Goal: Find specific page/section: Find specific page/section

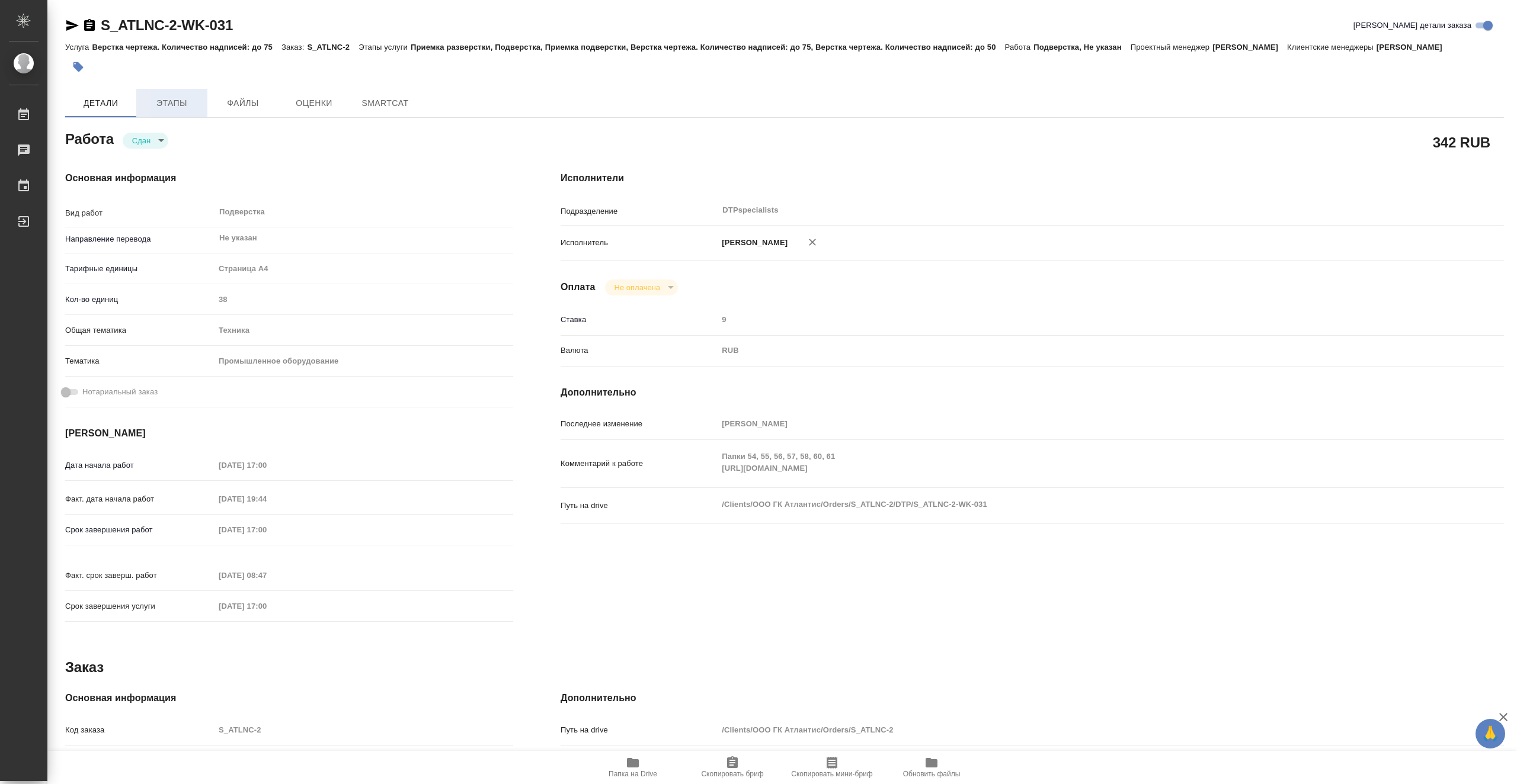
type textarea "x"
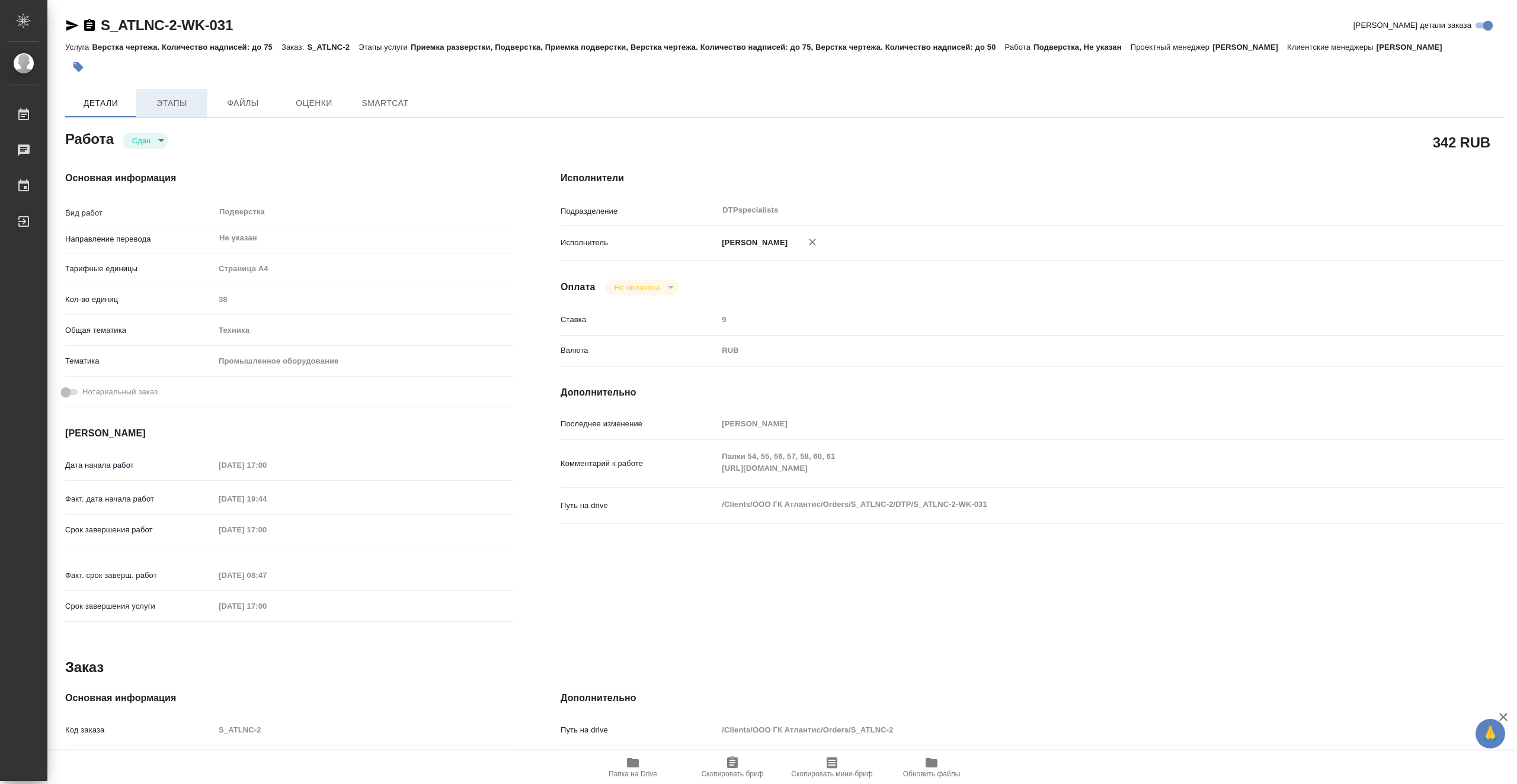
type textarea "x"
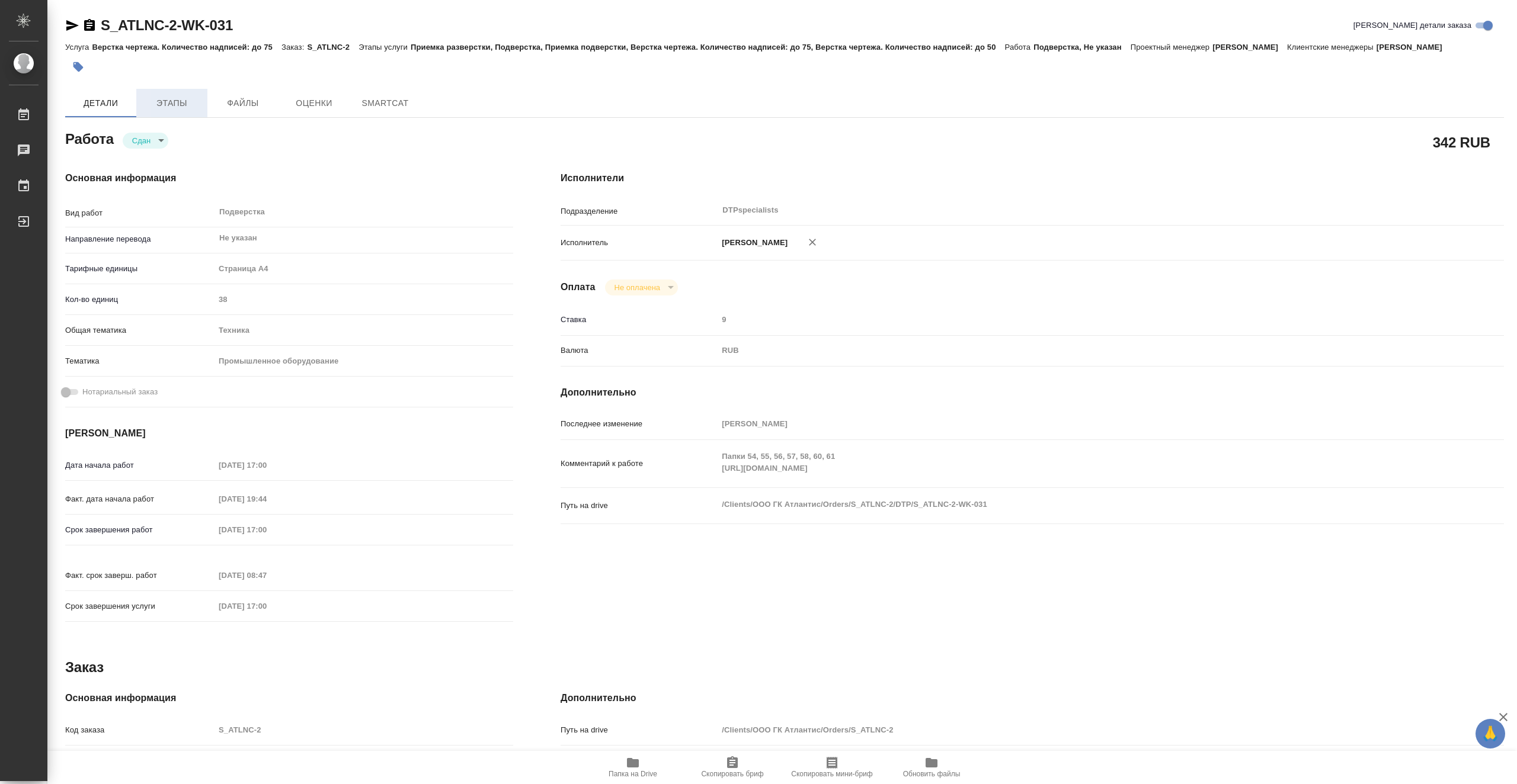
type textarea "x"
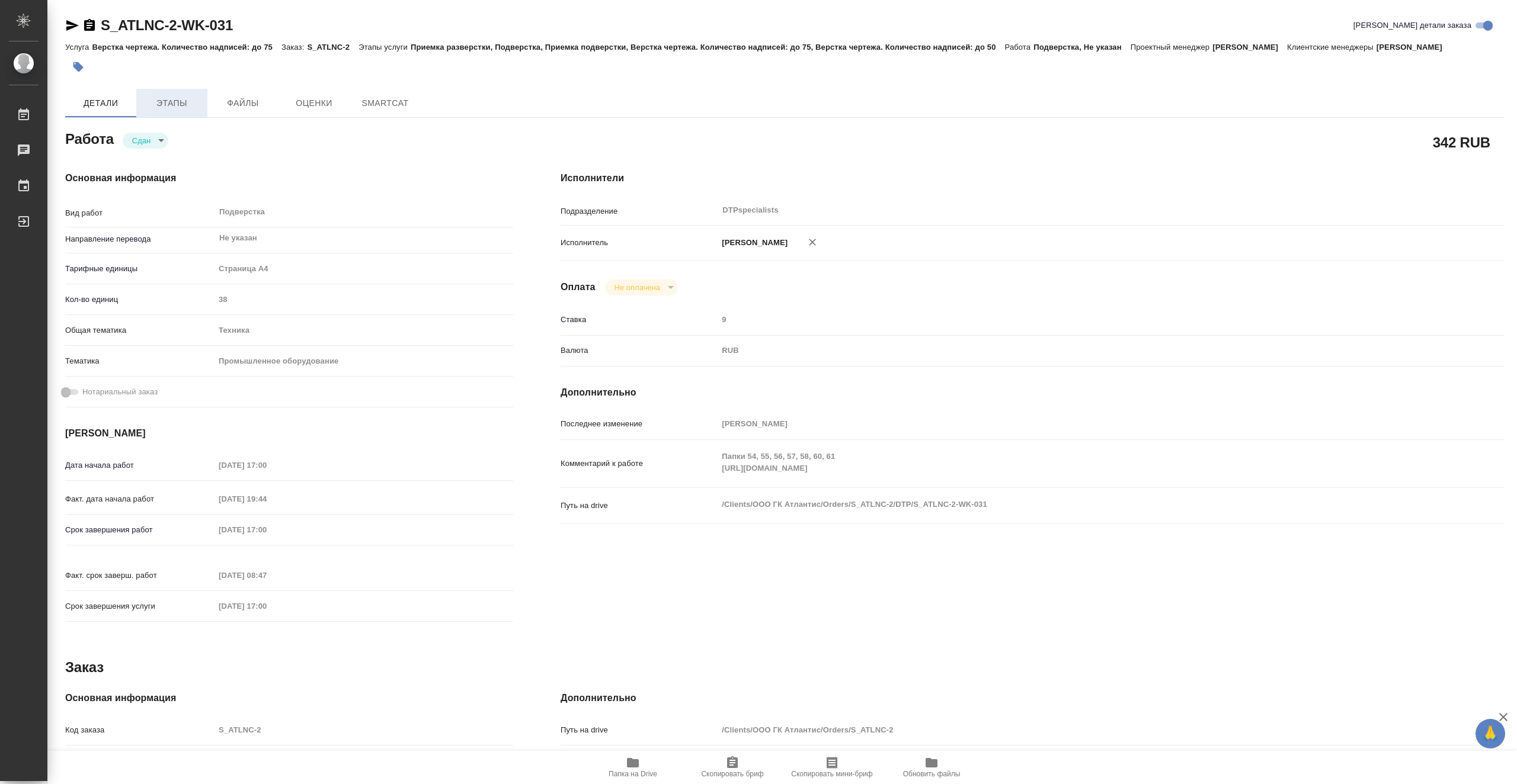
type textarea "x"
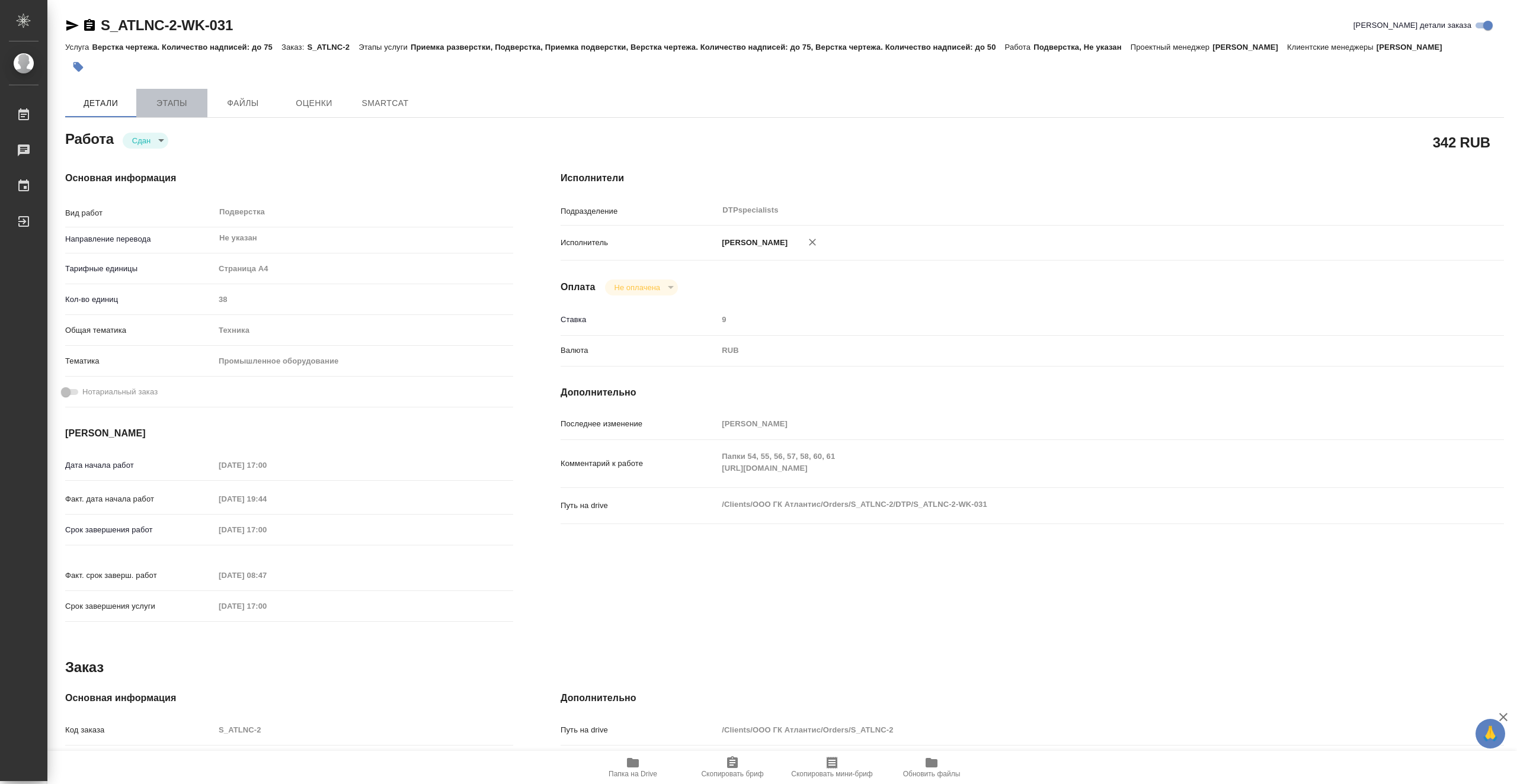
click at [196, 103] on span "Этапы" at bounding box center [171, 103] width 57 height 15
type textarea "x"
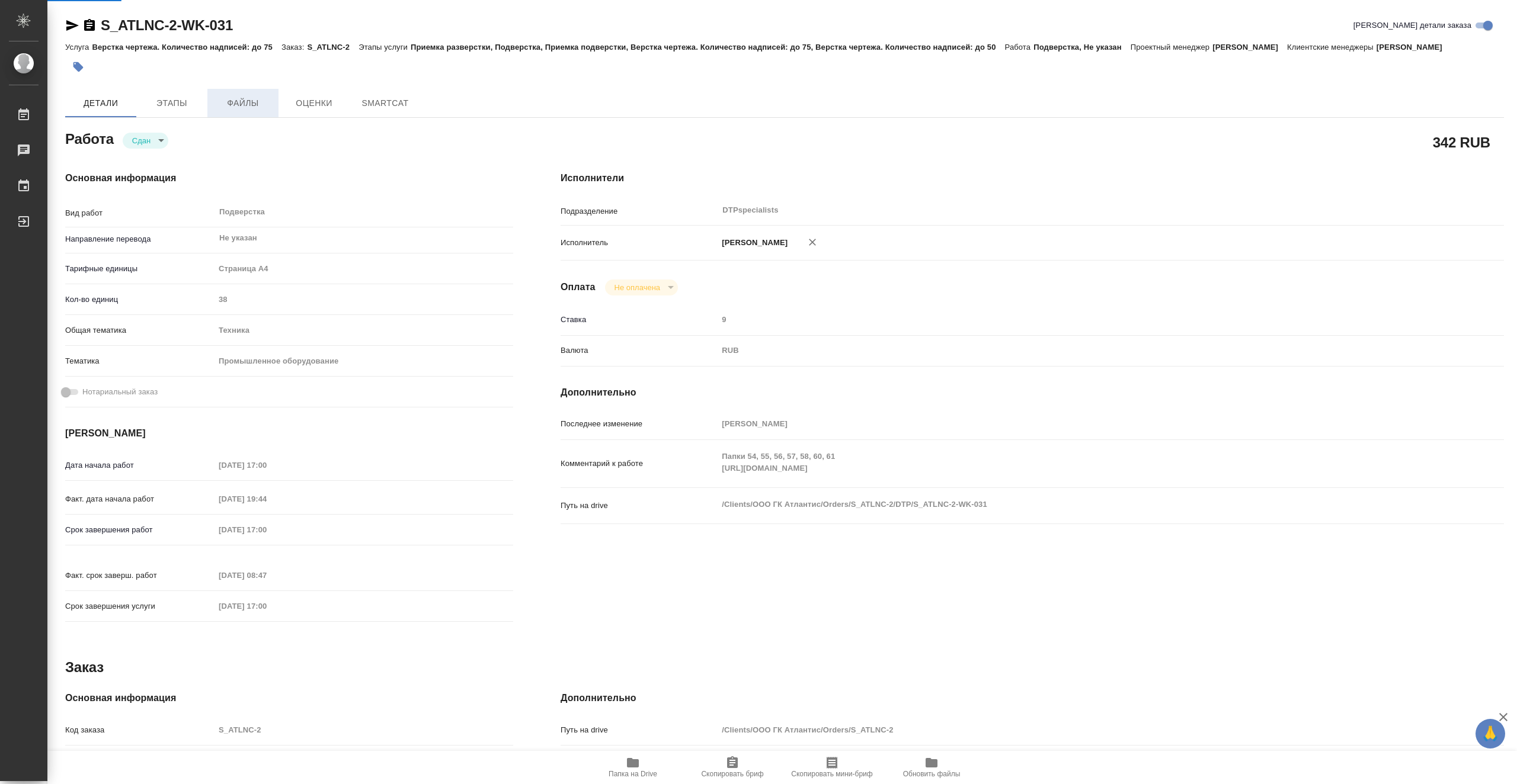
type textarea "x"
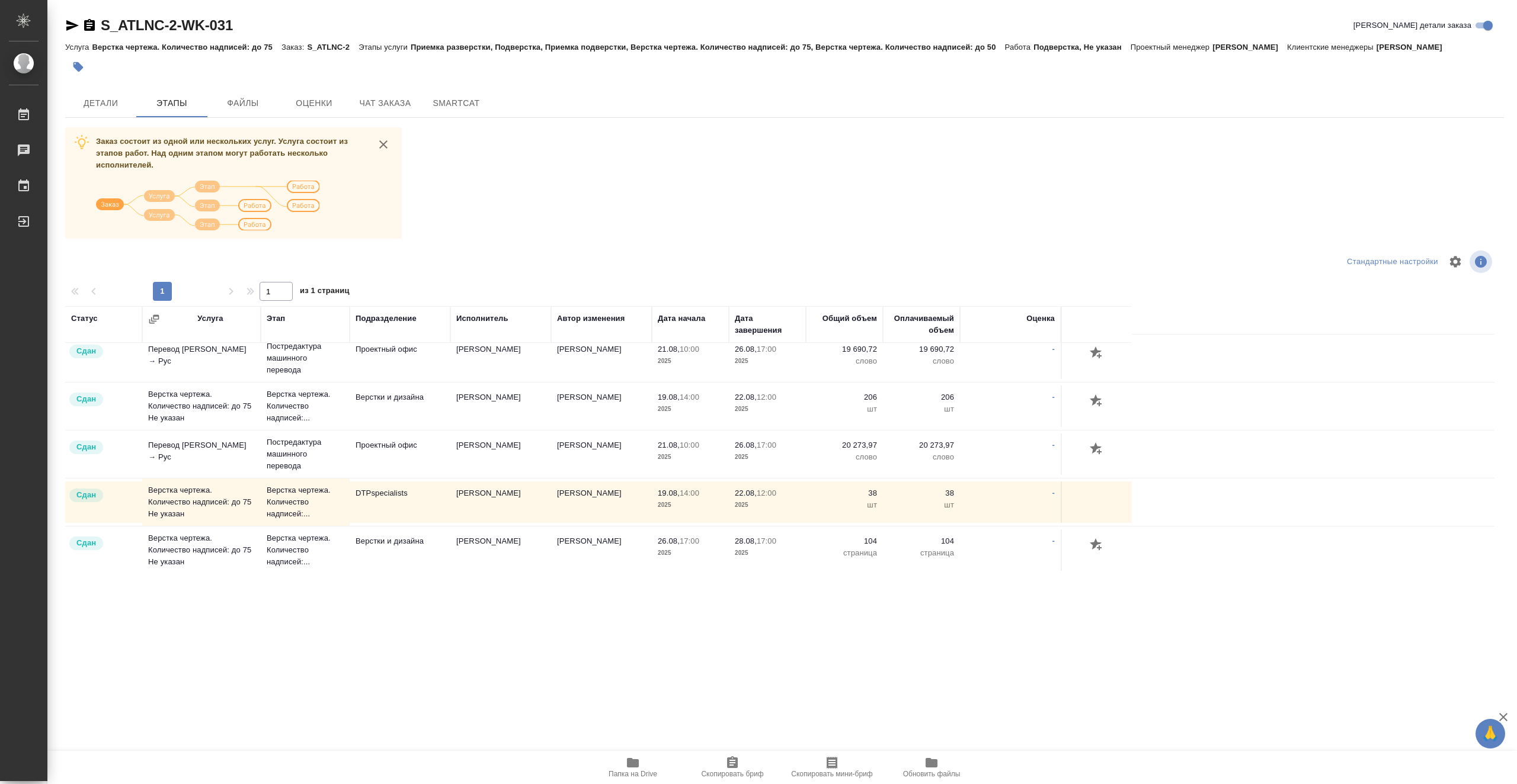
scroll to position [437, 0]
